Goal: Task Accomplishment & Management: Complete application form

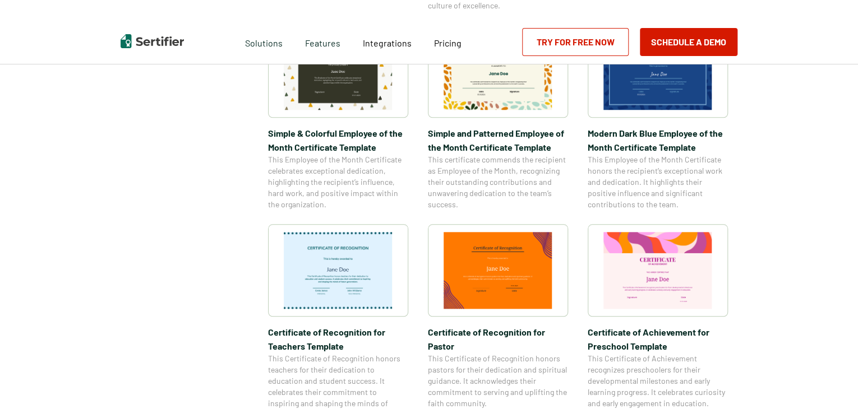
scroll to position [422, 0]
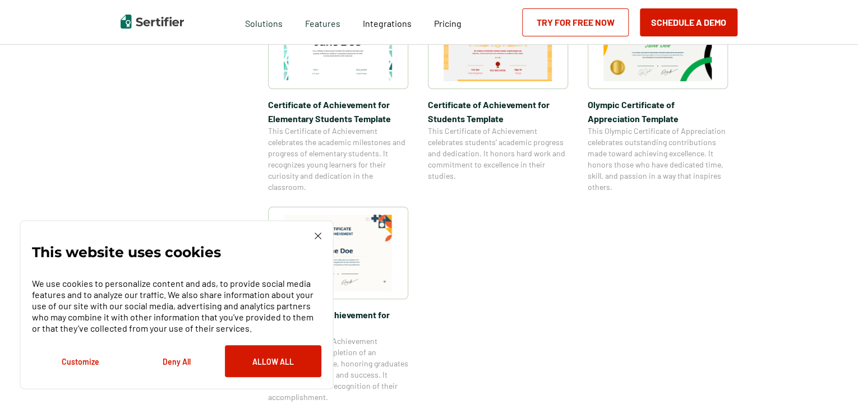
scroll to position [862, 0]
click at [320, 236] on img at bounding box center [318, 236] width 7 height 7
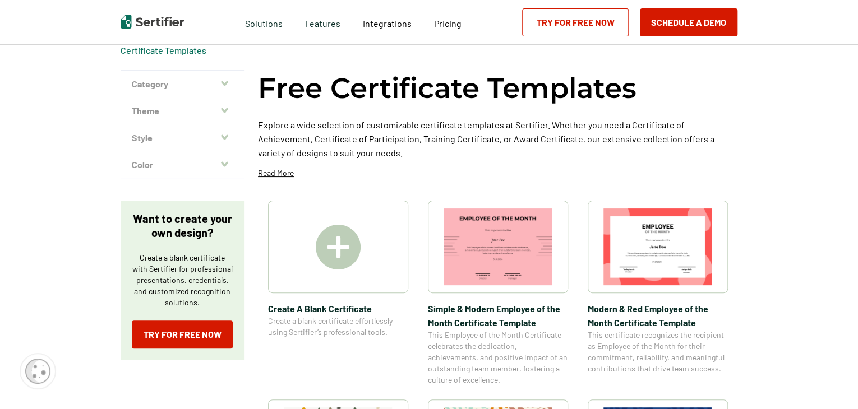
scroll to position [57, 0]
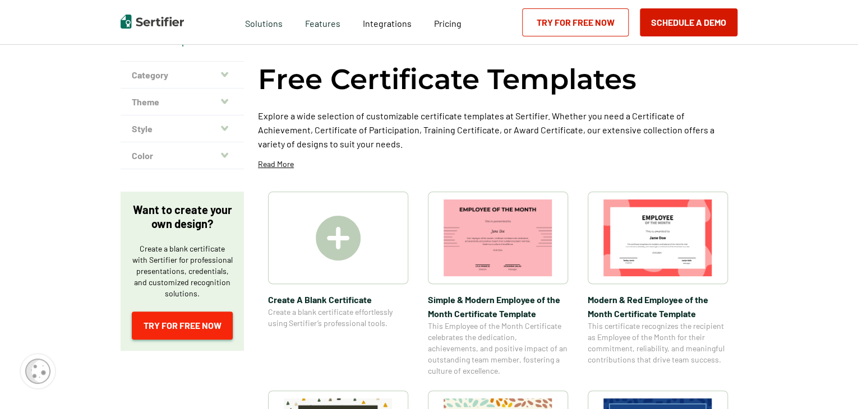
click at [194, 320] on link "Try for Free Now" at bounding box center [182, 326] width 101 height 28
